Goal: Task Accomplishment & Management: Manage account settings

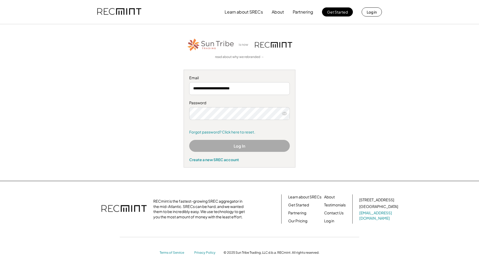
click at [297, 67] on div "**********" at bounding box center [240, 102] width 328 height 130
click at [284, 114] on icon at bounding box center [284, 113] width 5 height 5
click at [250, 147] on button "Log In" at bounding box center [239, 146] width 101 height 12
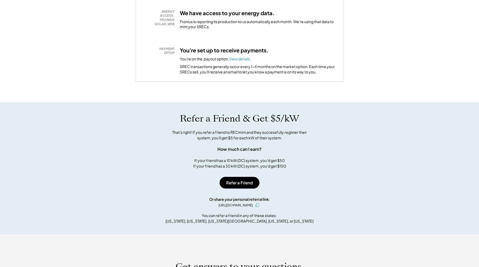
scroll to position [145, 0]
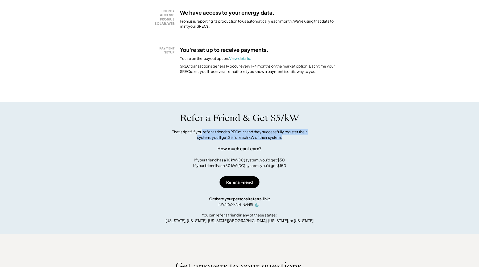
drag, startPoint x: 202, startPoint y: 130, endPoint x: 308, endPoint y: 136, distance: 105.8
click at [308, 136] on div "That's right! If you refer a friend to RECmint and they successfully register t…" at bounding box center [239, 134] width 146 height 11
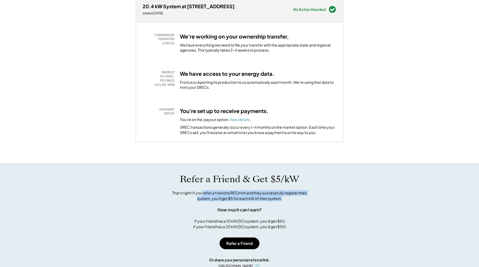
scroll to position [0, 0]
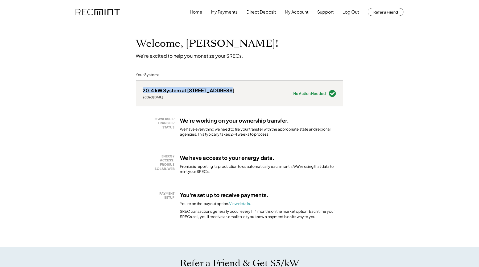
drag, startPoint x: 240, startPoint y: 92, endPoint x: 137, endPoint y: 89, distance: 103.2
click at [137, 89] on div "20.4 kW System at [STREET_ADDRESS] added [DATE] Needs Attention see below No Ac…" at bounding box center [239, 94] width 207 height 26
copy div "20.4 kW System at [STREET_ADDRESS]"
click at [338, 130] on div "OWNERSHIP TRANSFER STATUS We're working on your ownership transfer. We have eve…" at bounding box center [239, 166] width 207 height 120
